Goal: Transaction & Acquisition: Purchase product/service

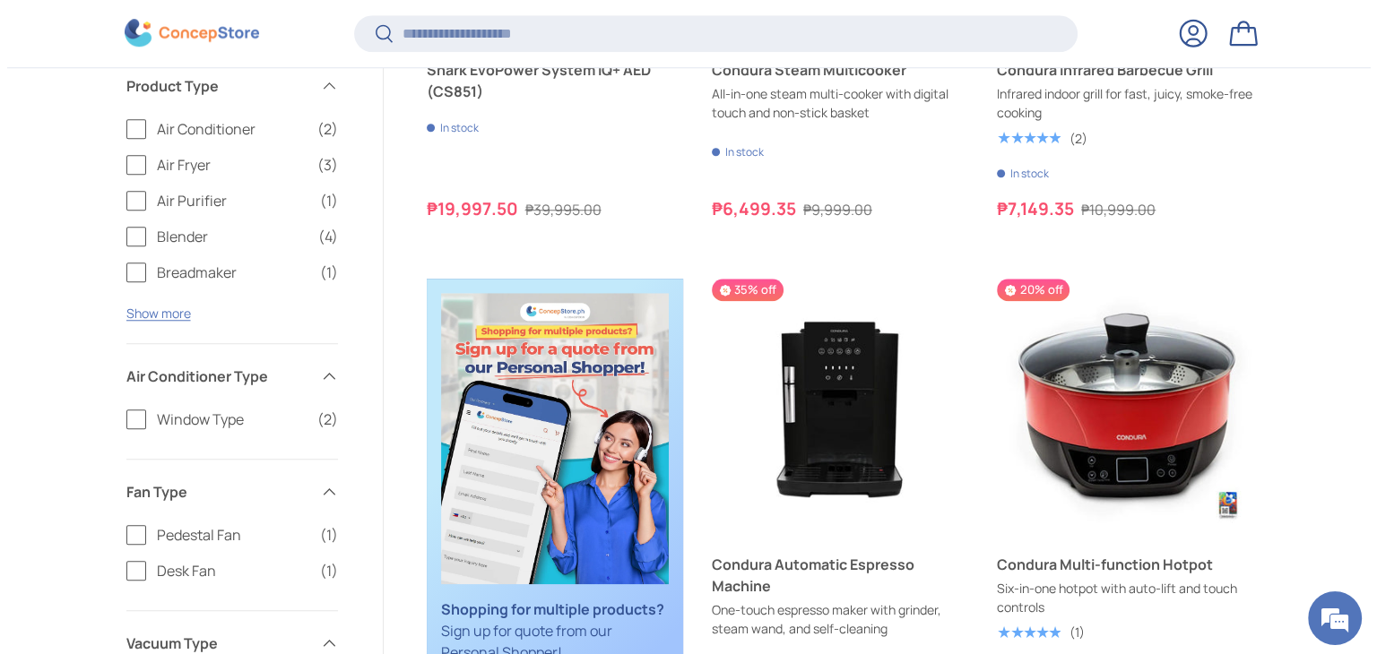
scroll to position [1520, 0]
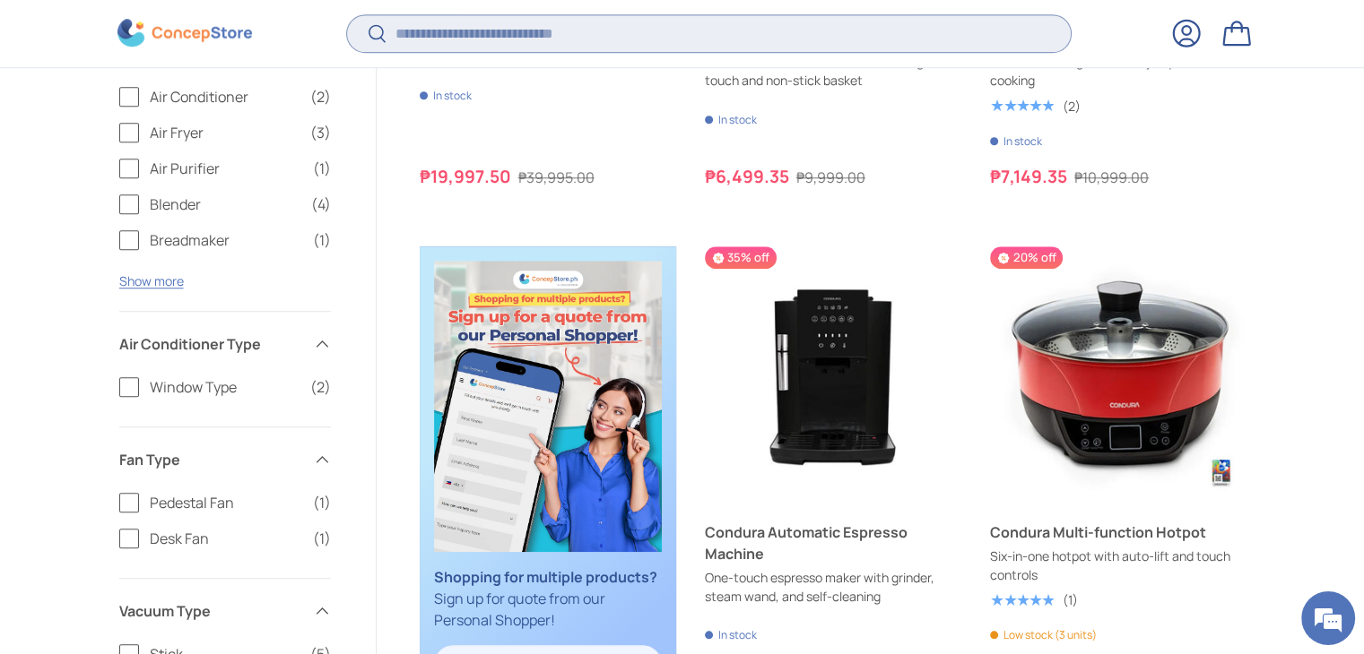
click at [531, 42] on input "Search" at bounding box center [708, 33] width 723 height 37
type input "*"
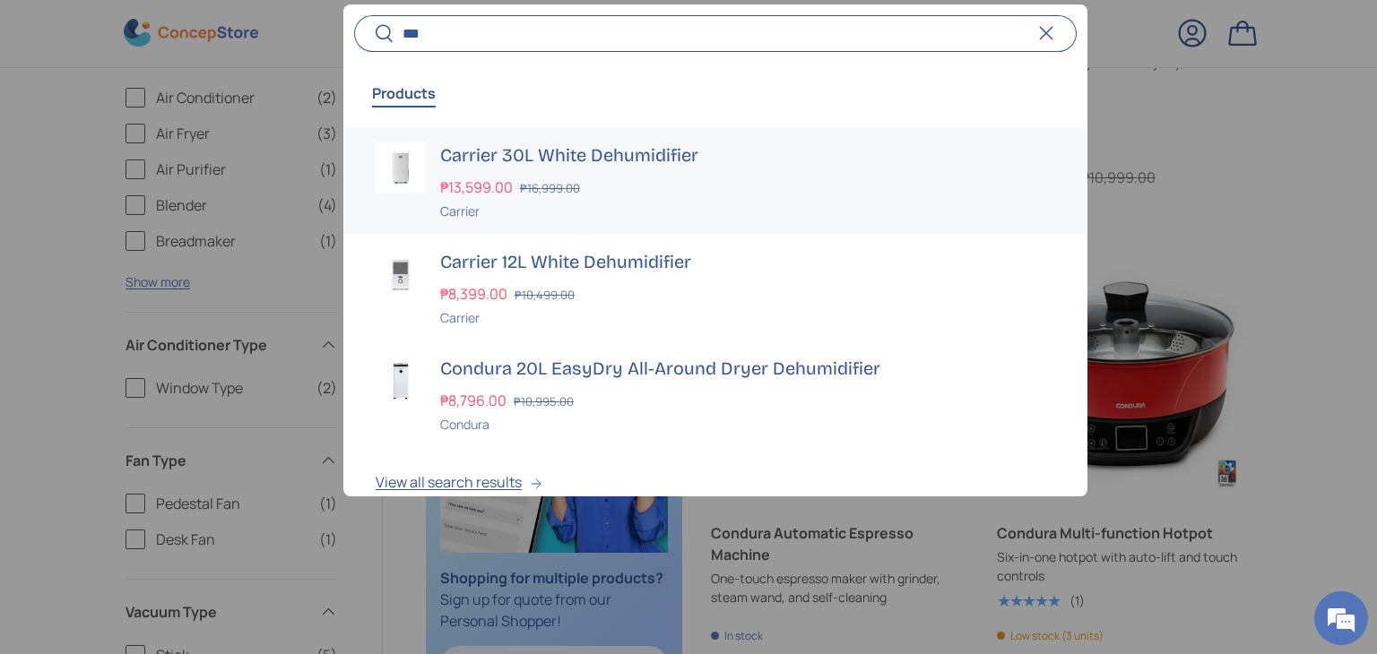
type input "***"
click at [610, 161] on h3 "Carrier 30L White Dehumidifier" at bounding box center [747, 155] width 615 height 25
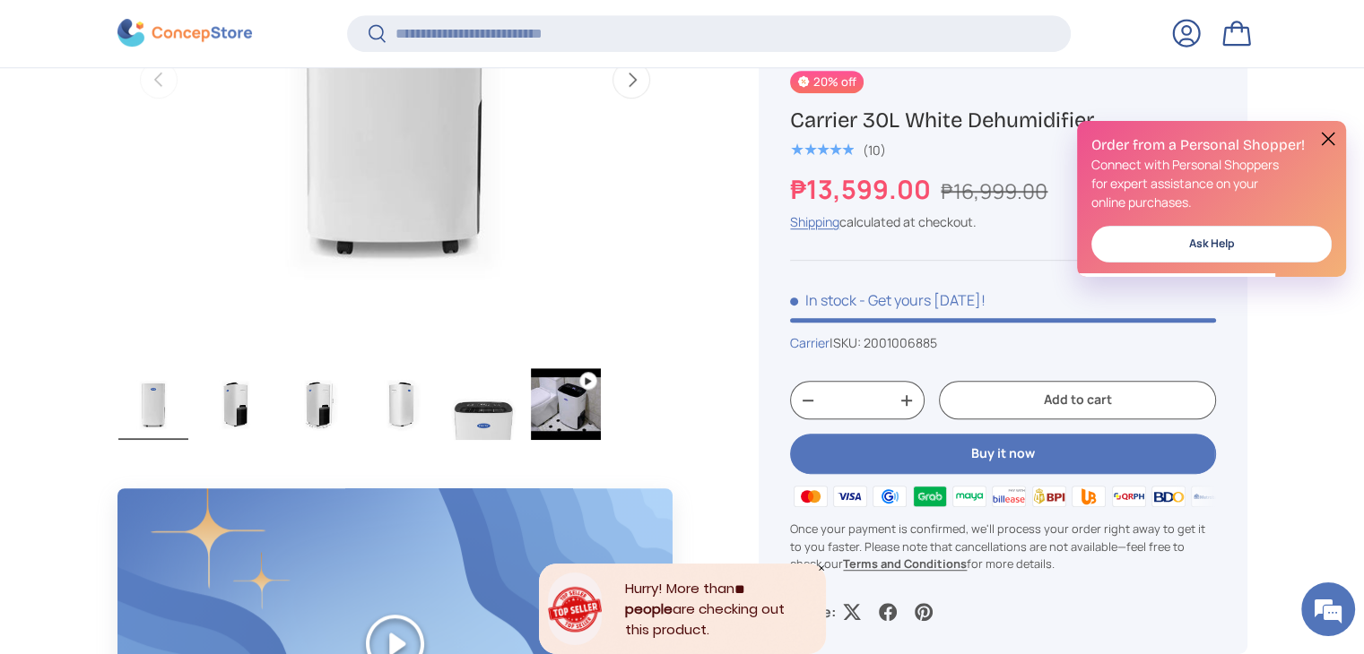
scroll to position [983, 0]
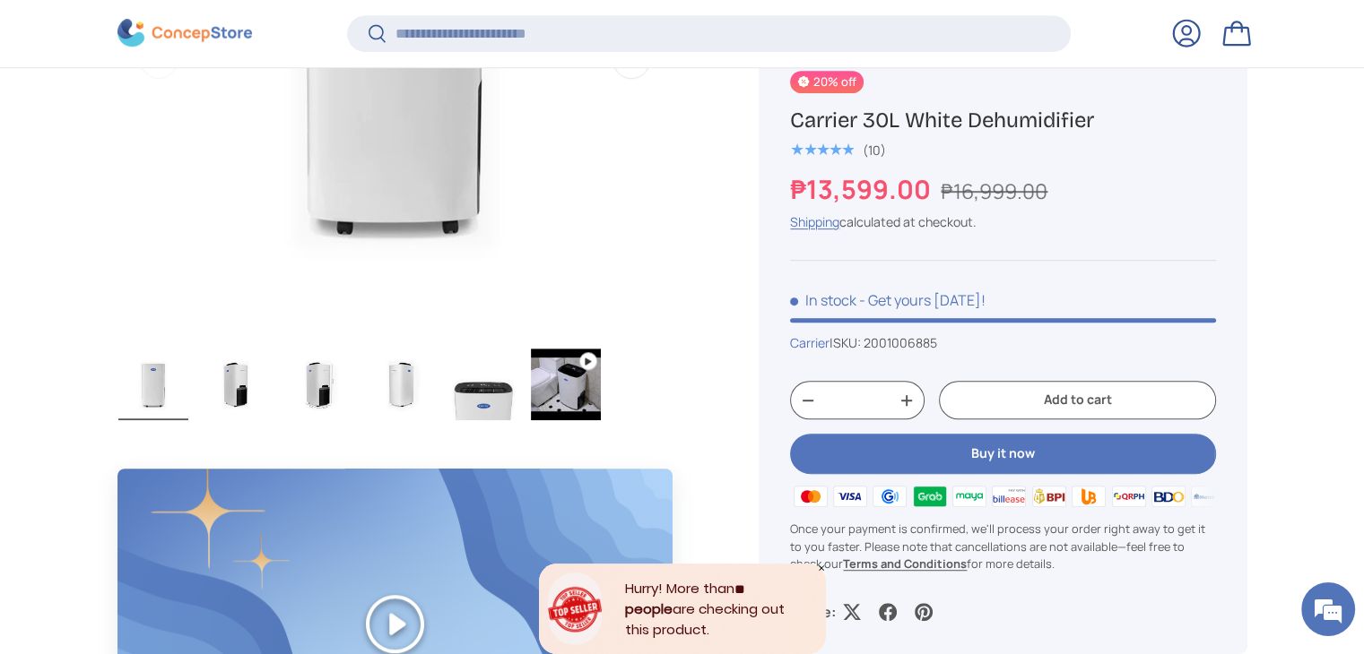
click at [154, 387] on img "Gallery Viewer" at bounding box center [153, 385] width 70 height 72
click at [257, 375] on img "Gallery Viewer" at bounding box center [236, 385] width 70 height 72
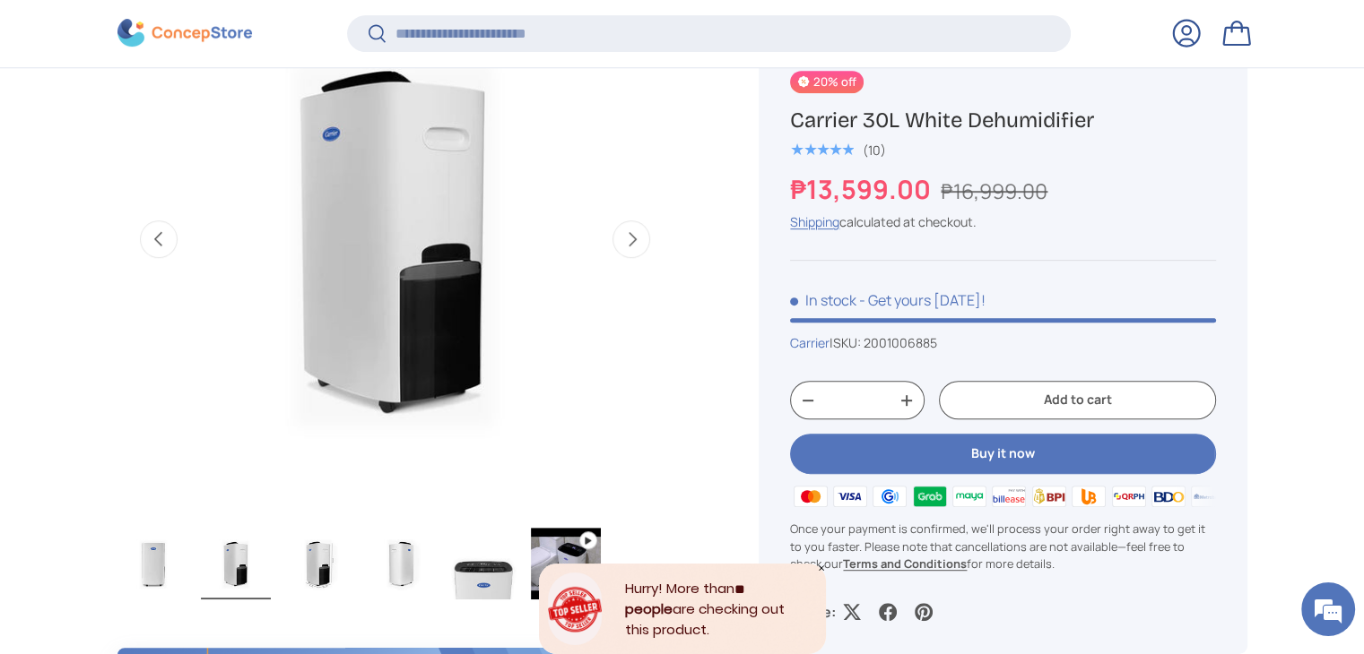
scroll to position [803, 0]
click at [398, 394] on img "Gallery Viewer" at bounding box center [395, 239] width 556 height 556
click at [391, 570] on img "Gallery Viewer" at bounding box center [401, 564] width 70 height 72
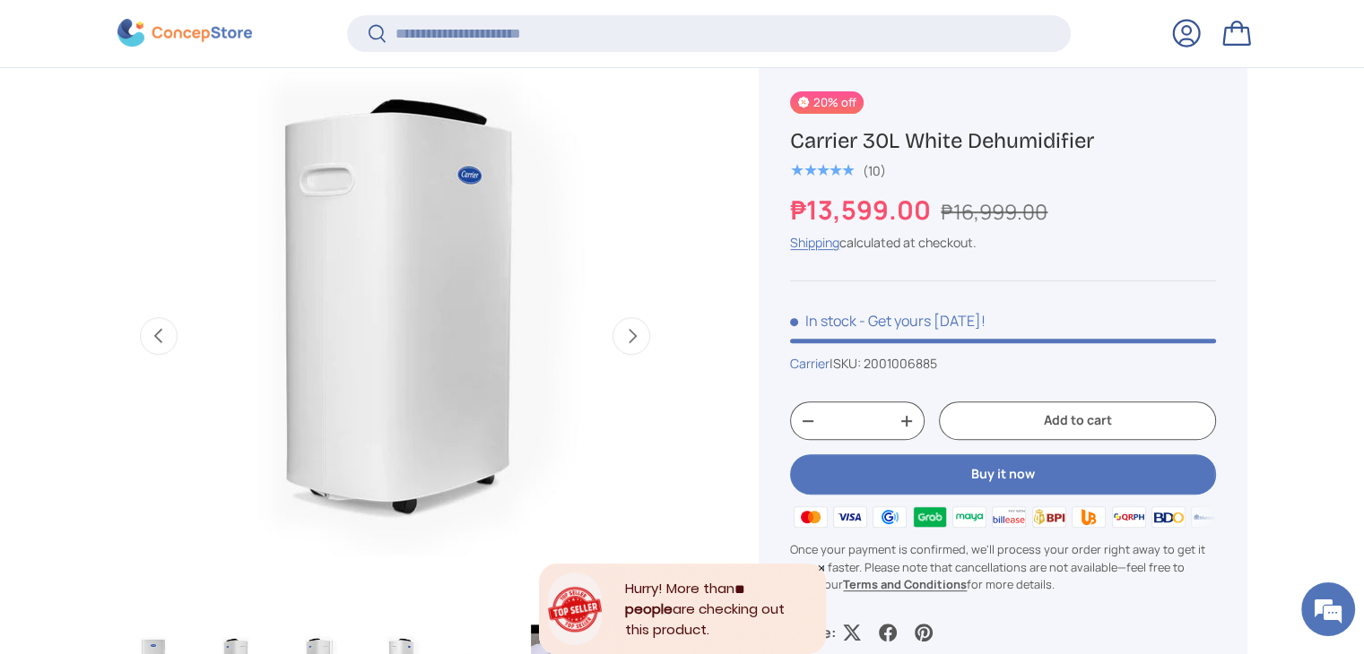
scroll to position [714, 0]
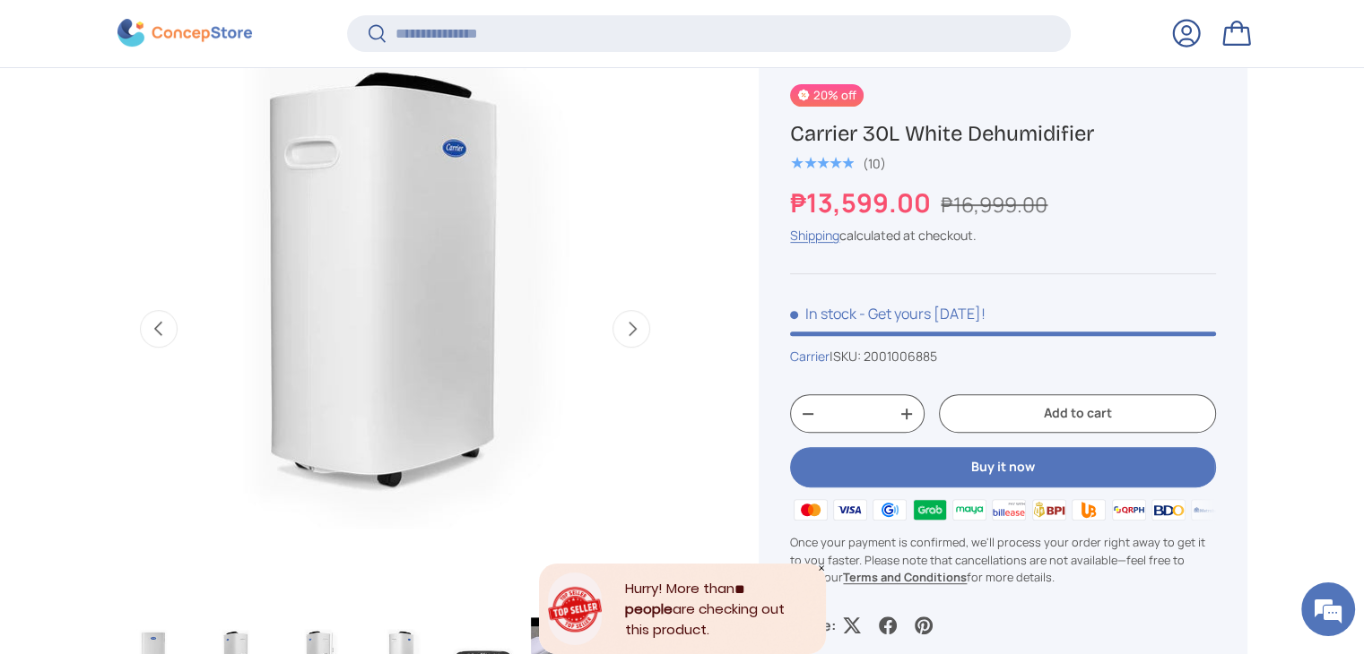
click at [477, 575] on img "Gallery Viewer" at bounding box center [395, 329] width 556 height 556
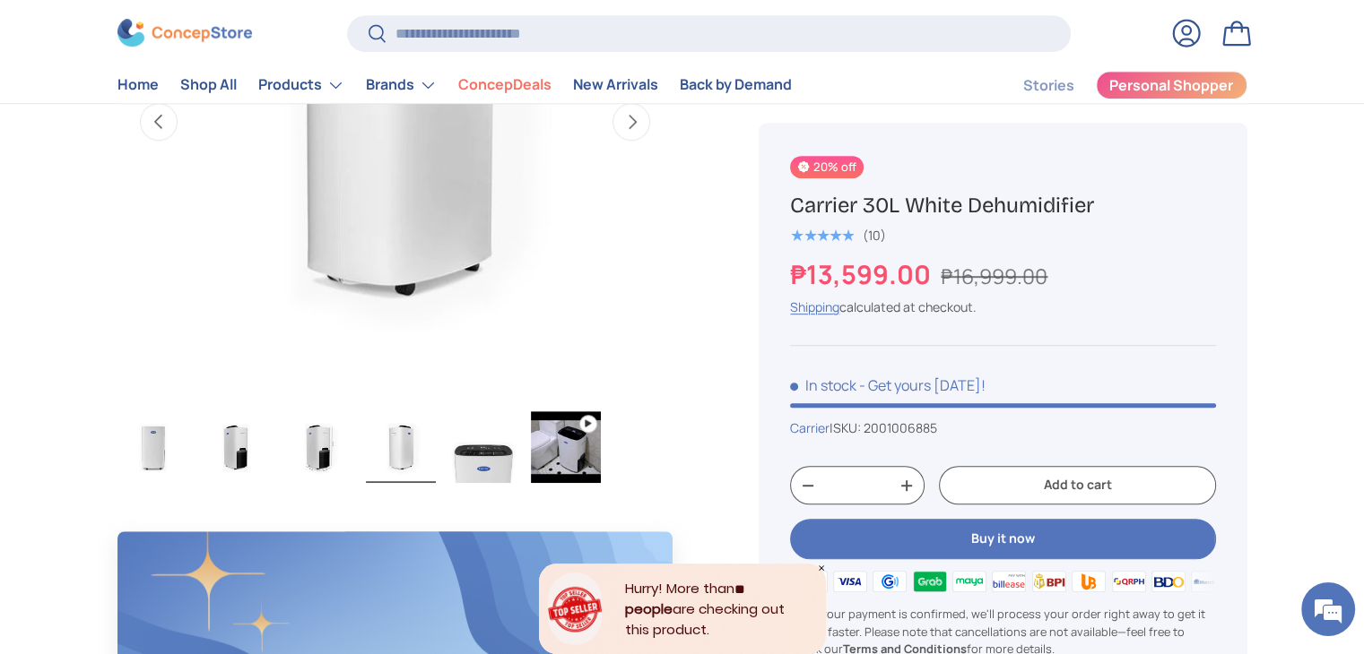
scroll to position [897, 0]
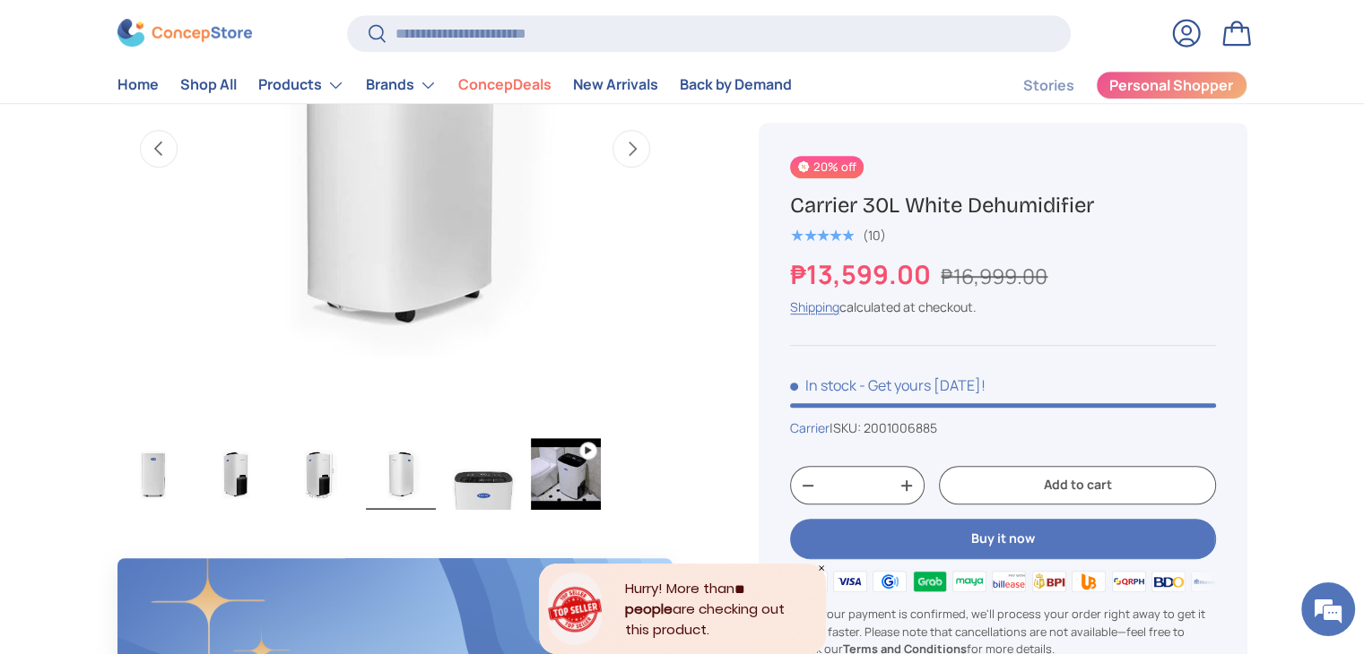
click at [548, 471] on img "Gallery Viewer" at bounding box center [566, 474] width 70 height 72
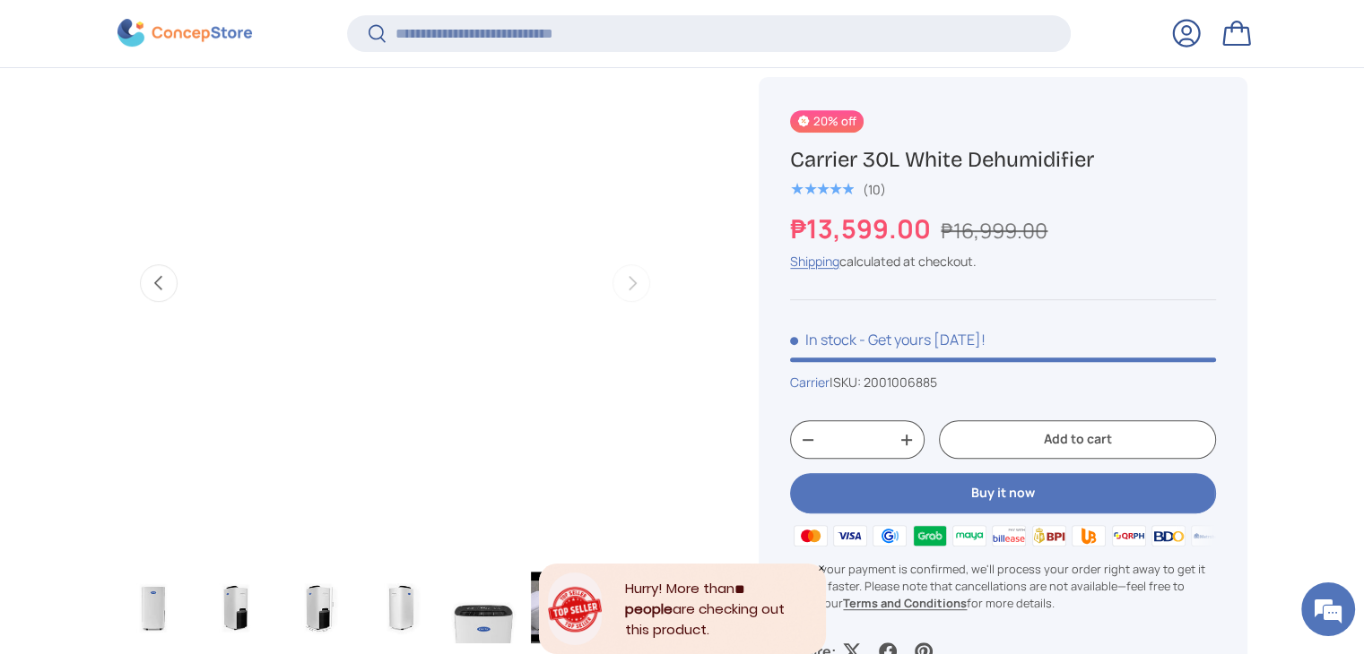
scroll to position [803, 0]
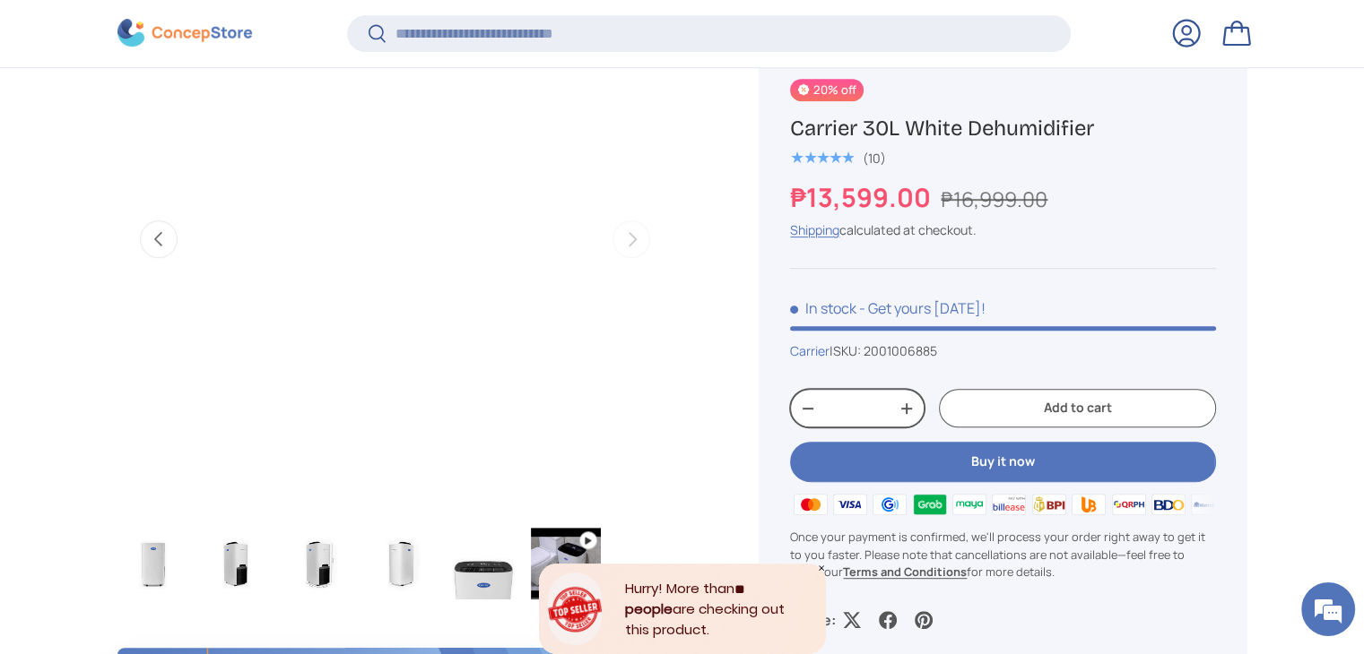
click at [910, 411] on button "+" at bounding box center [906, 408] width 34 height 27
type input "*"
click at [857, 467] on button "Buy it now" at bounding box center [1002, 462] width 425 height 40
